Goal: Information Seeking & Learning: Learn about a topic

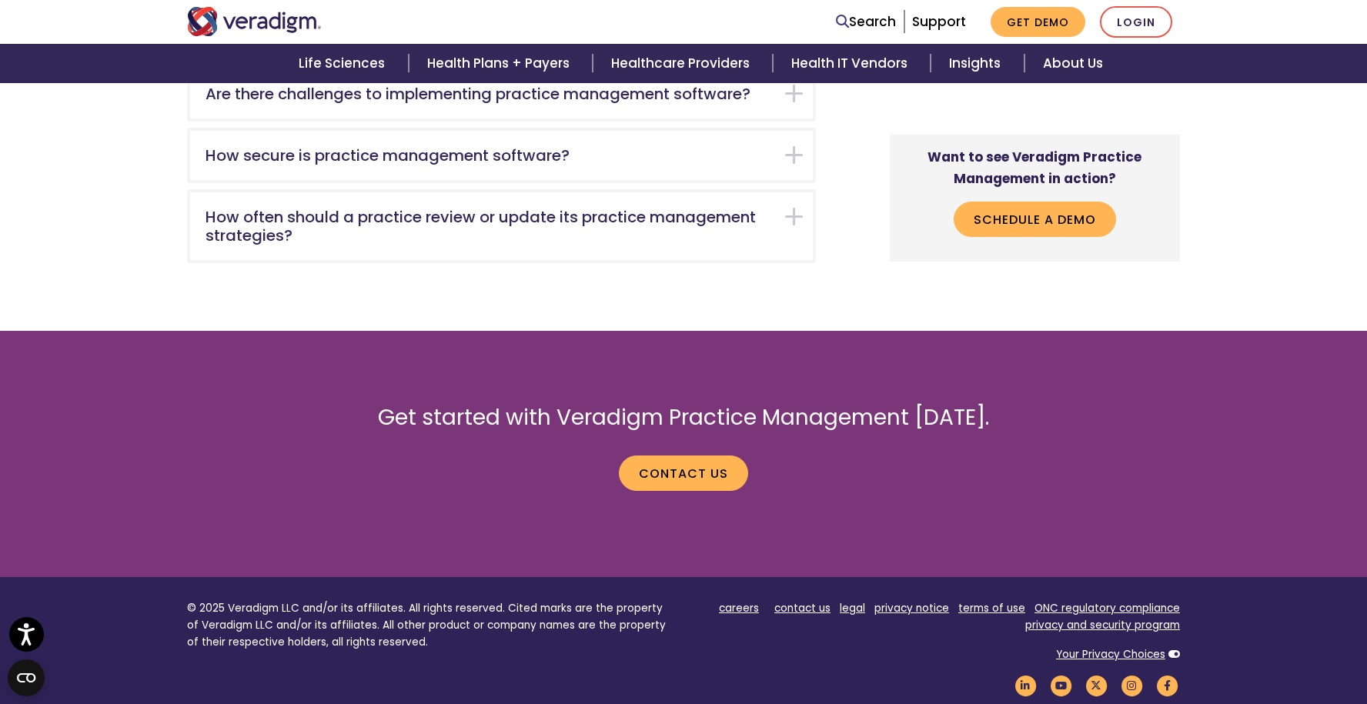
scroll to position [1155, 0]
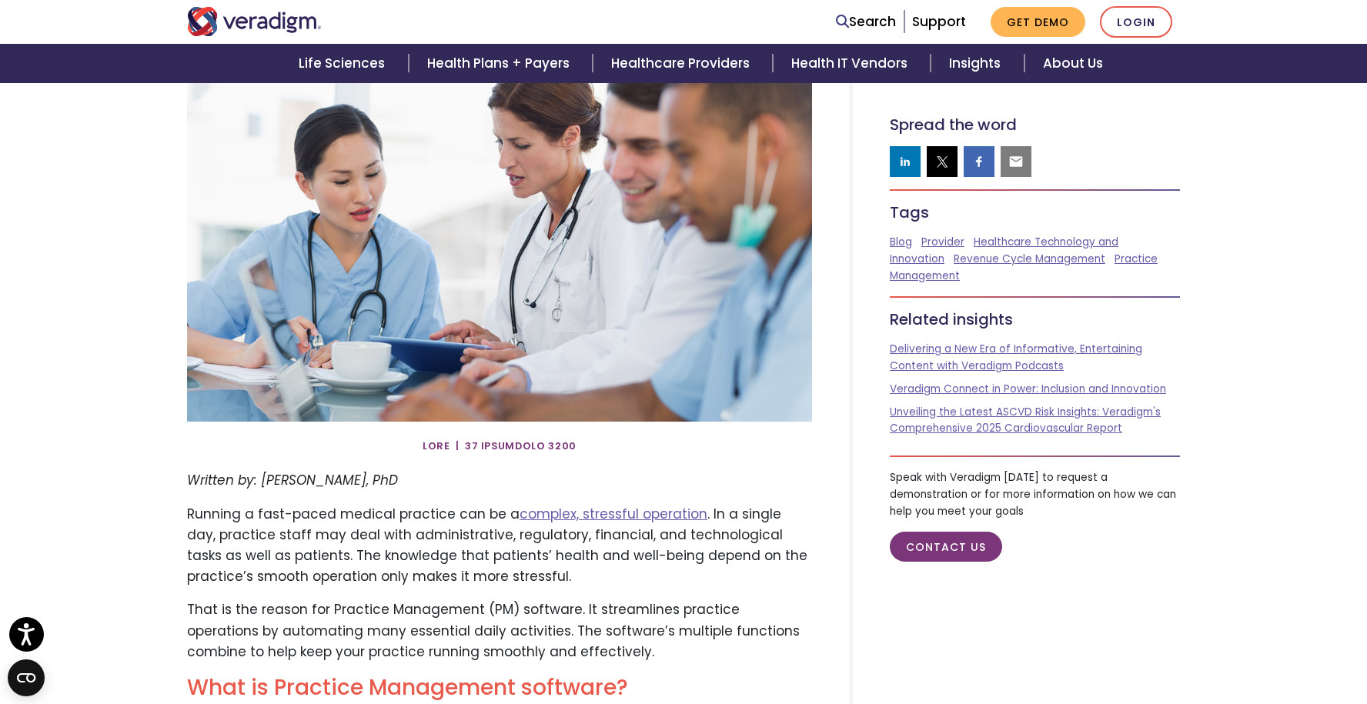
scroll to position [231, 0]
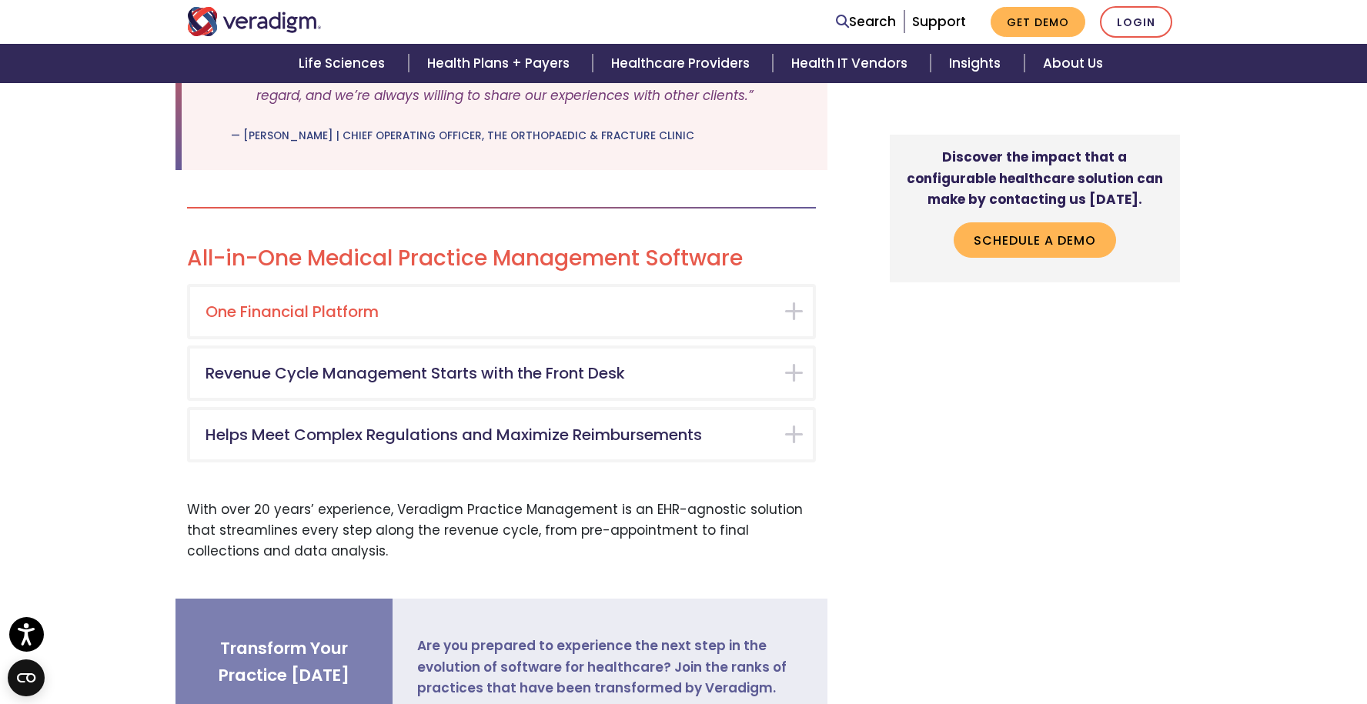
scroll to position [5004, 0]
